Goal: Task Accomplishment & Management: Manage account settings

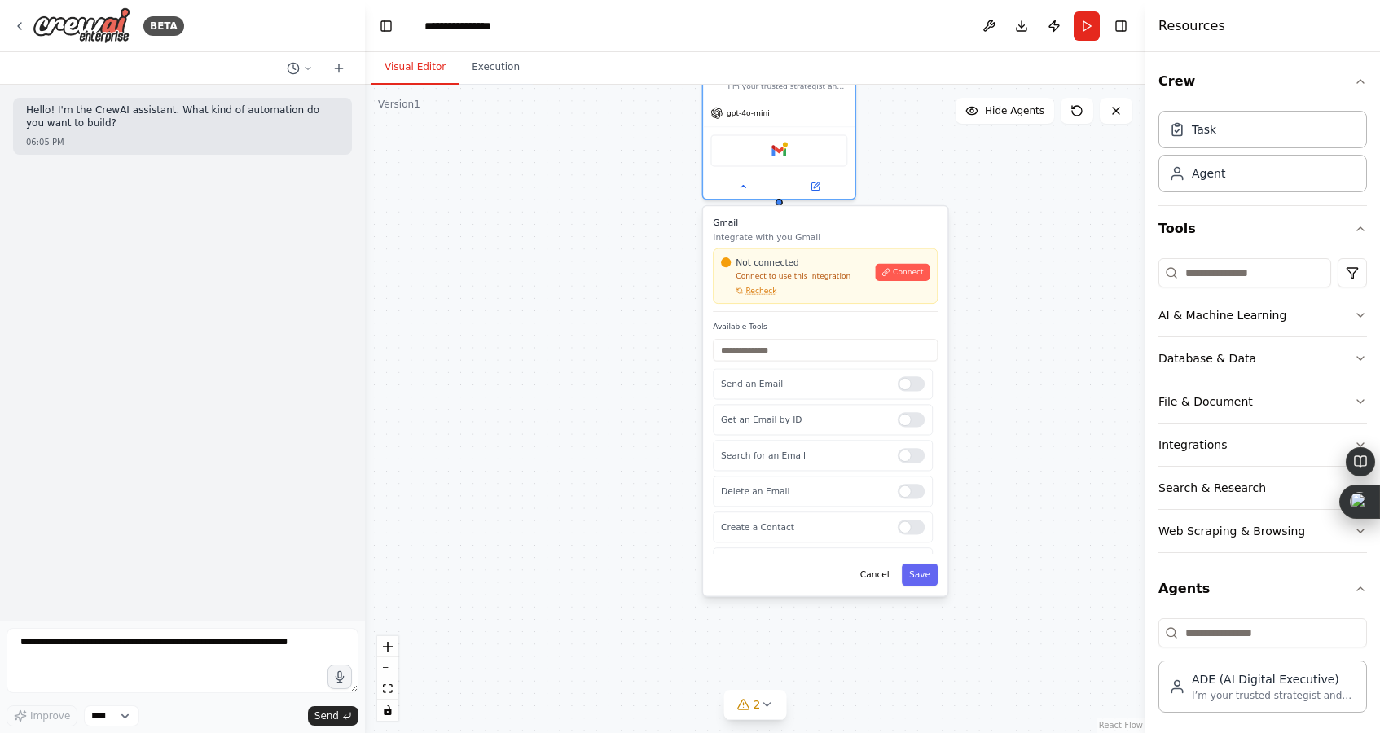
scroll to position [56, 0]
click at [21, 20] on icon at bounding box center [19, 26] width 13 height 13
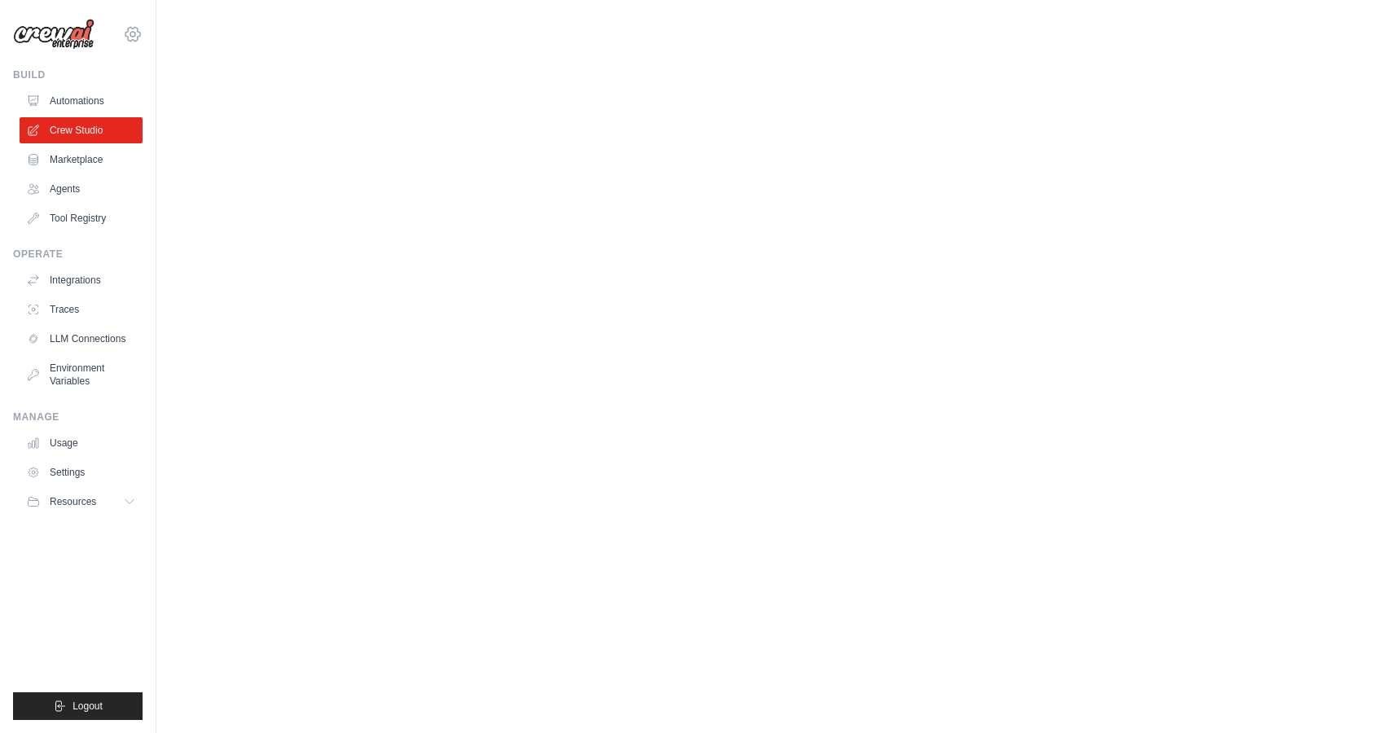
click at [127, 29] on icon at bounding box center [132, 34] width 15 height 14
click at [134, 29] on icon at bounding box center [132, 34] width 15 height 14
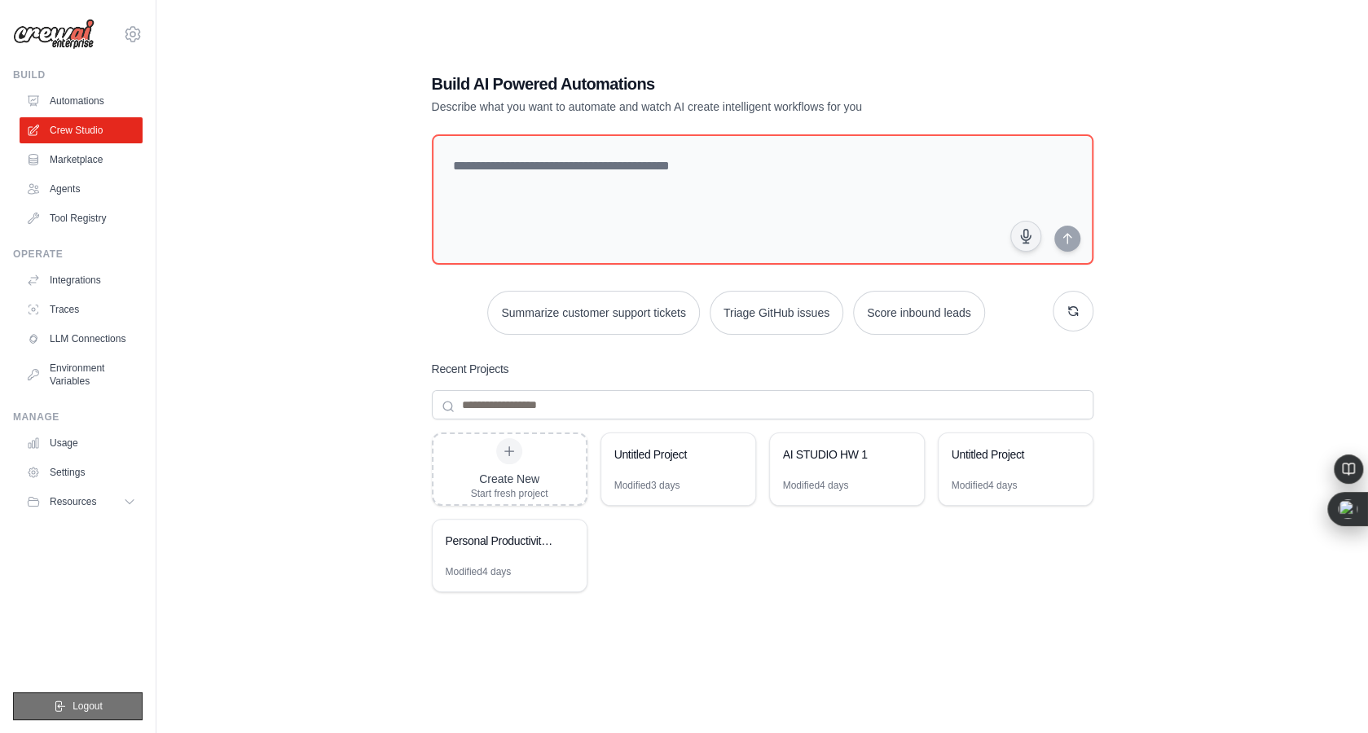
click at [59, 699] on button "Logout" at bounding box center [78, 706] width 130 height 28
